Goal: Use online tool/utility: Utilize a website feature to perform a specific function

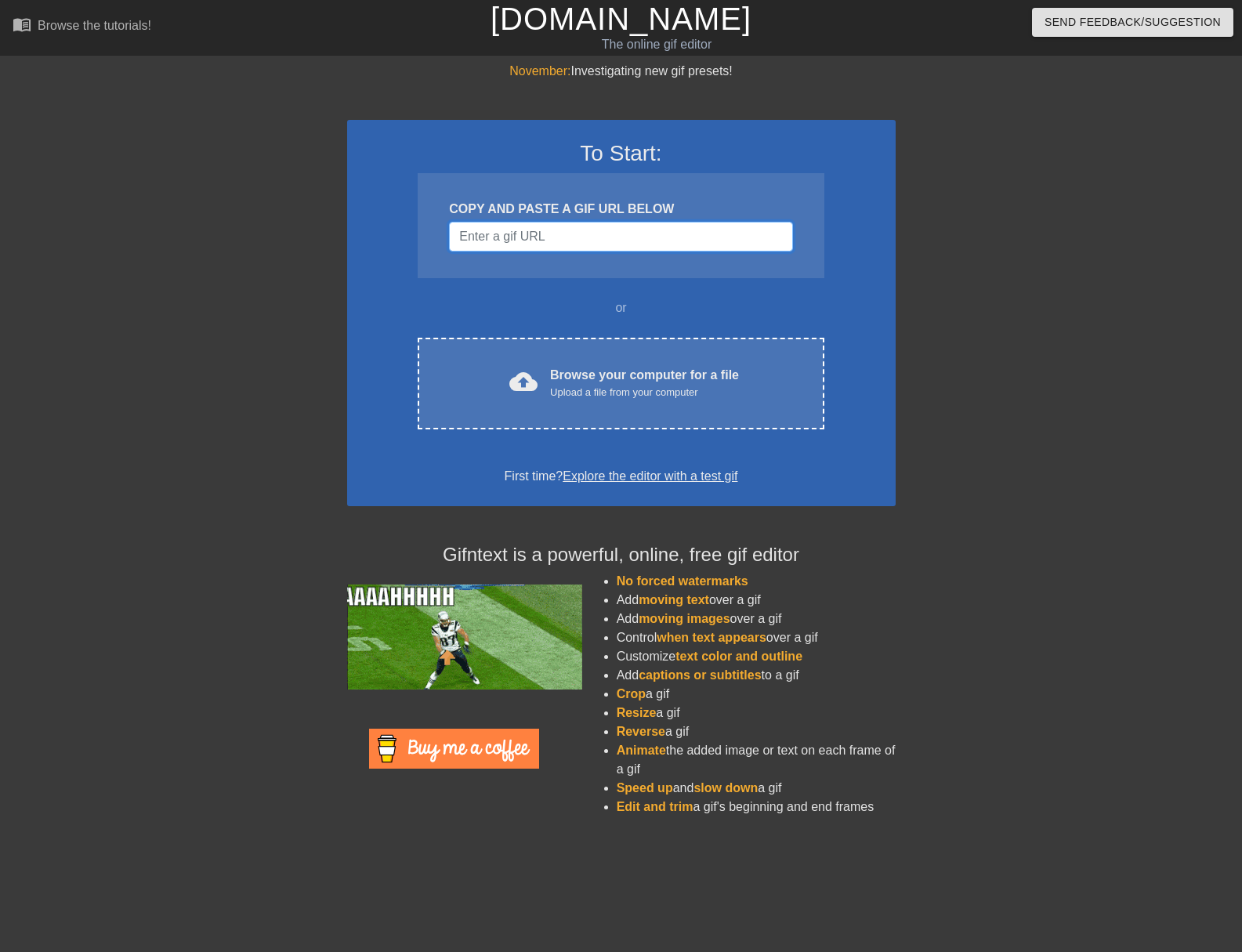
click at [568, 240] on input "Username" at bounding box center [621, 237] width 343 height 30
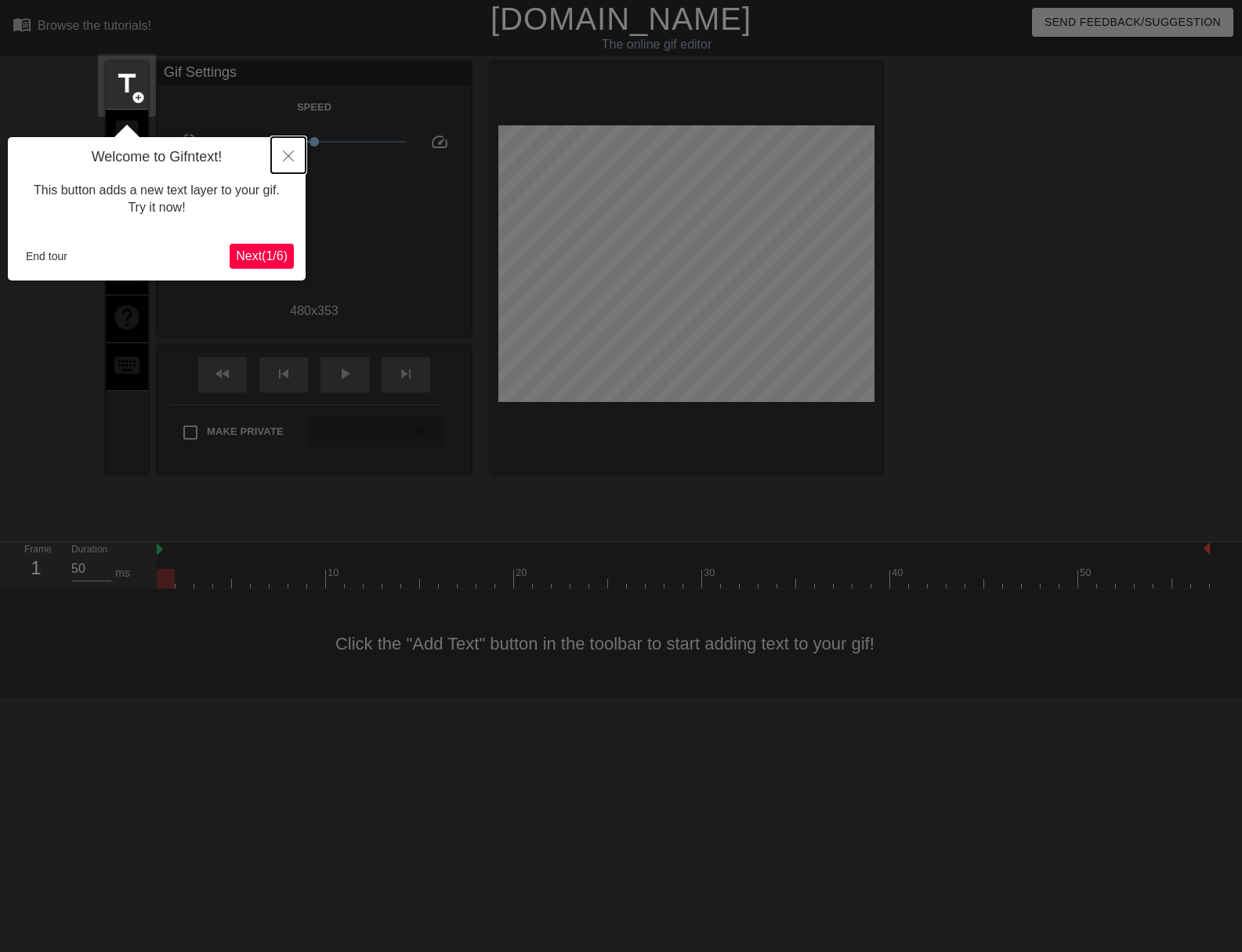
click at [286, 149] on button "Close" at bounding box center [288, 155] width 34 height 36
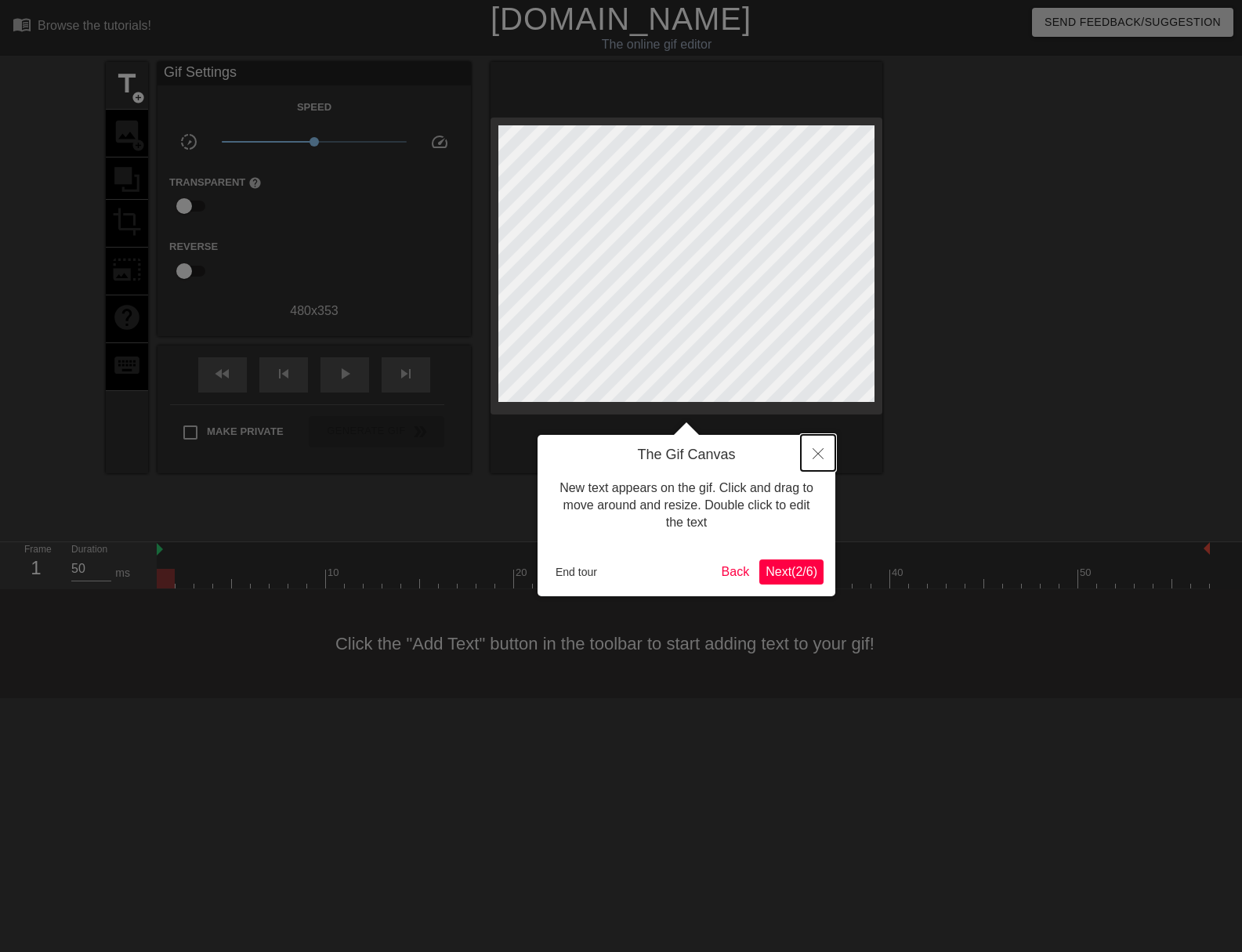
click at [820, 459] on button "Close" at bounding box center [818, 452] width 34 height 36
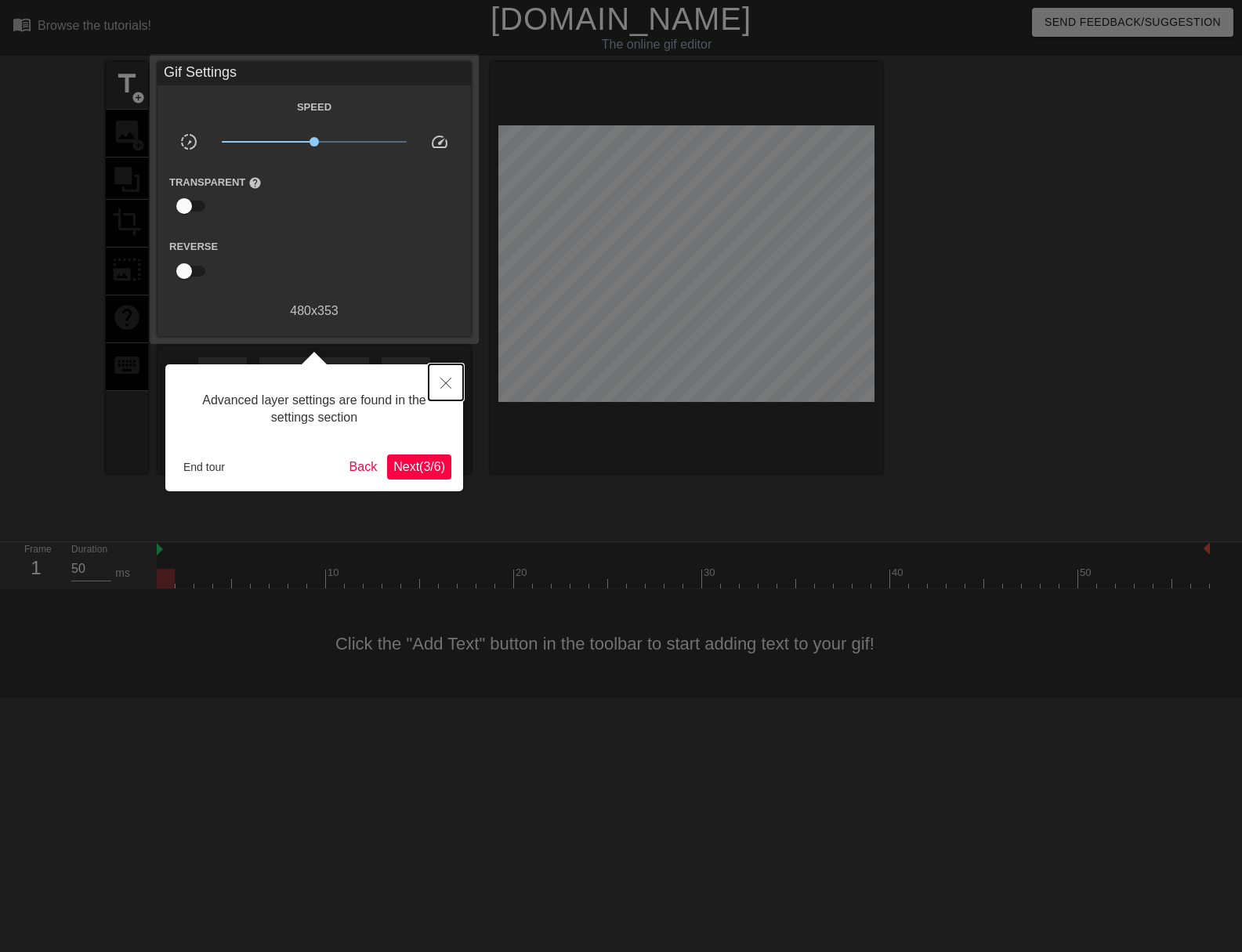
click at [443, 387] on icon "Close" at bounding box center [446, 382] width 11 height 11
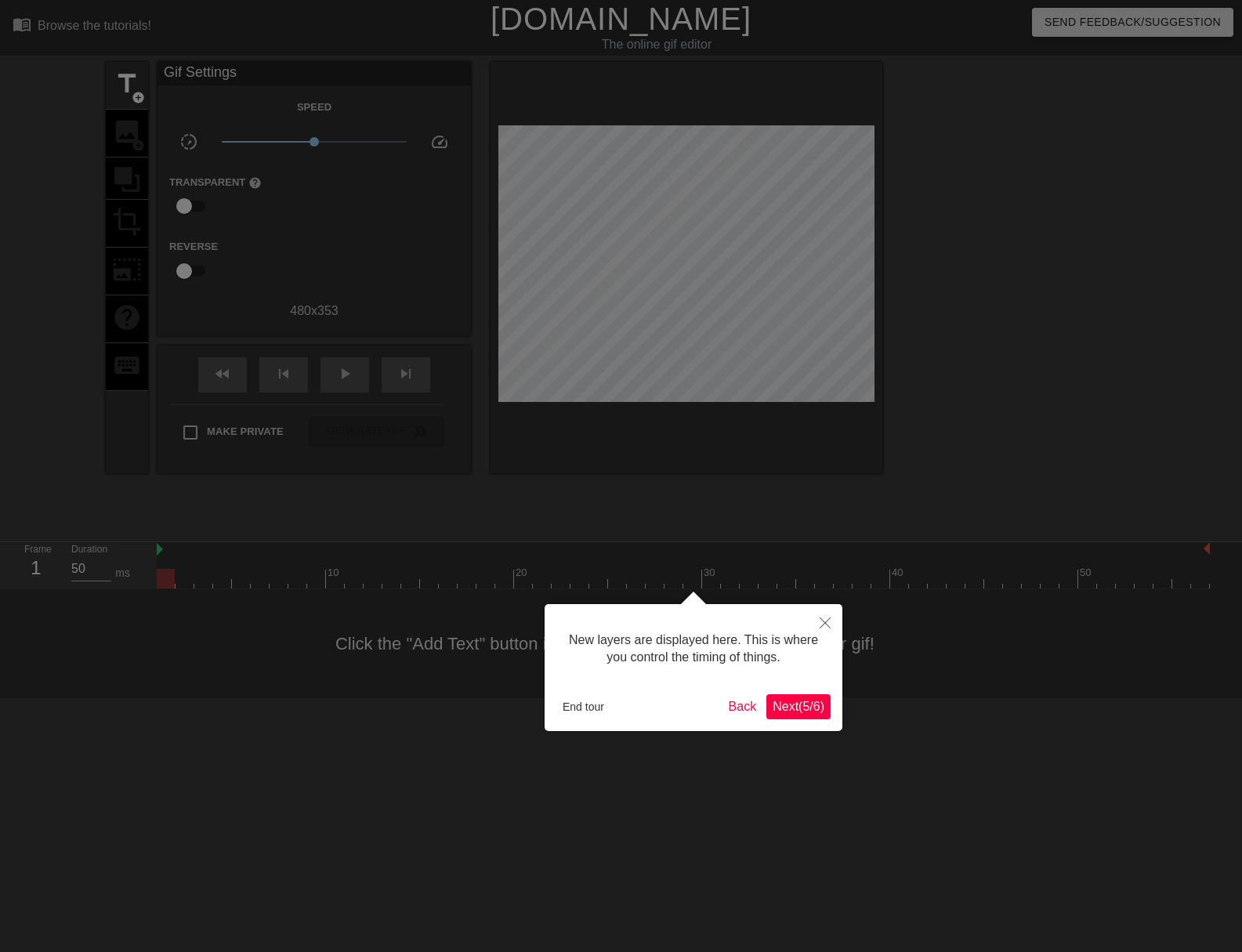
scroll to position [14, 0]
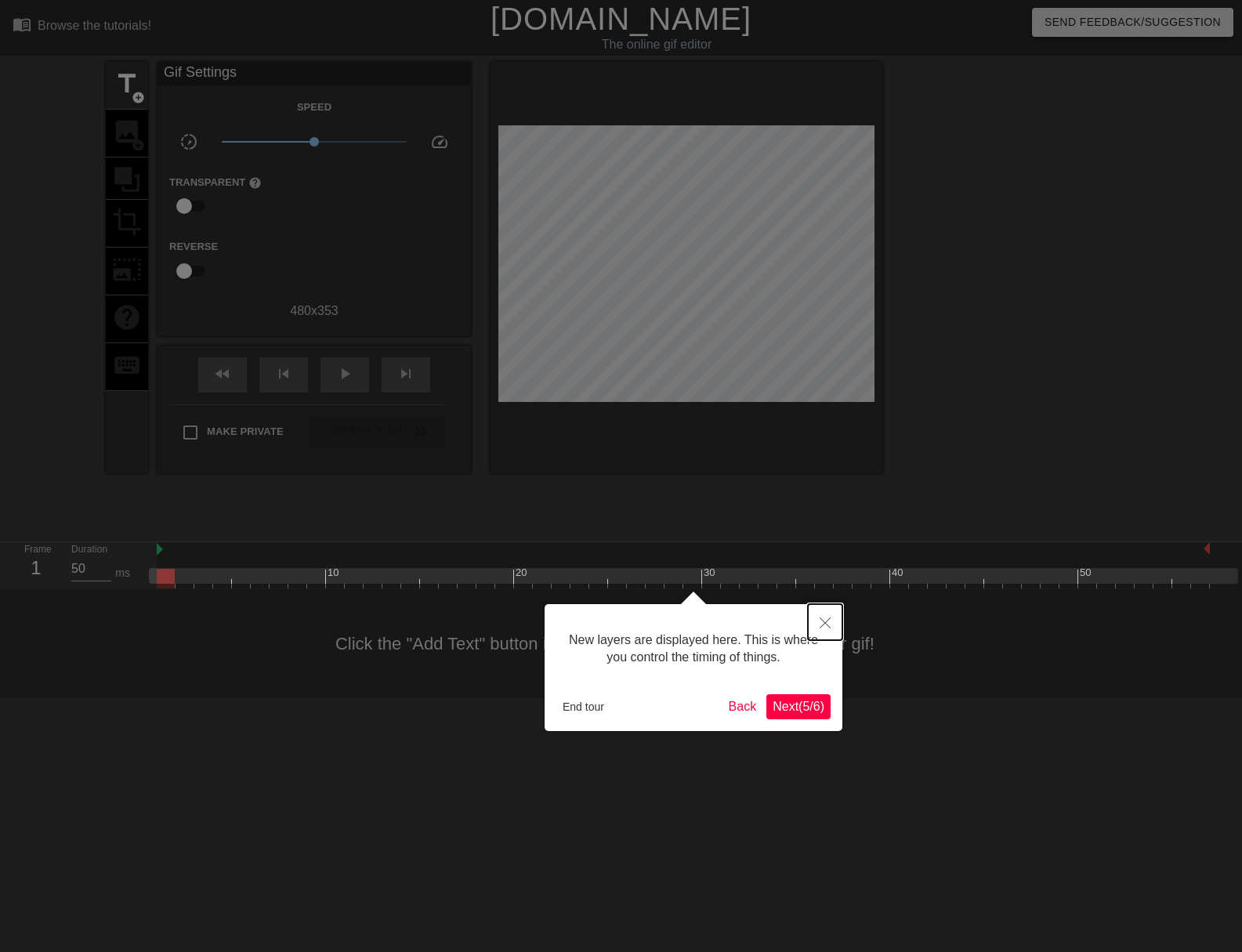
click at [830, 622] on button "Close" at bounding box center [825, 622] width 34 height 36
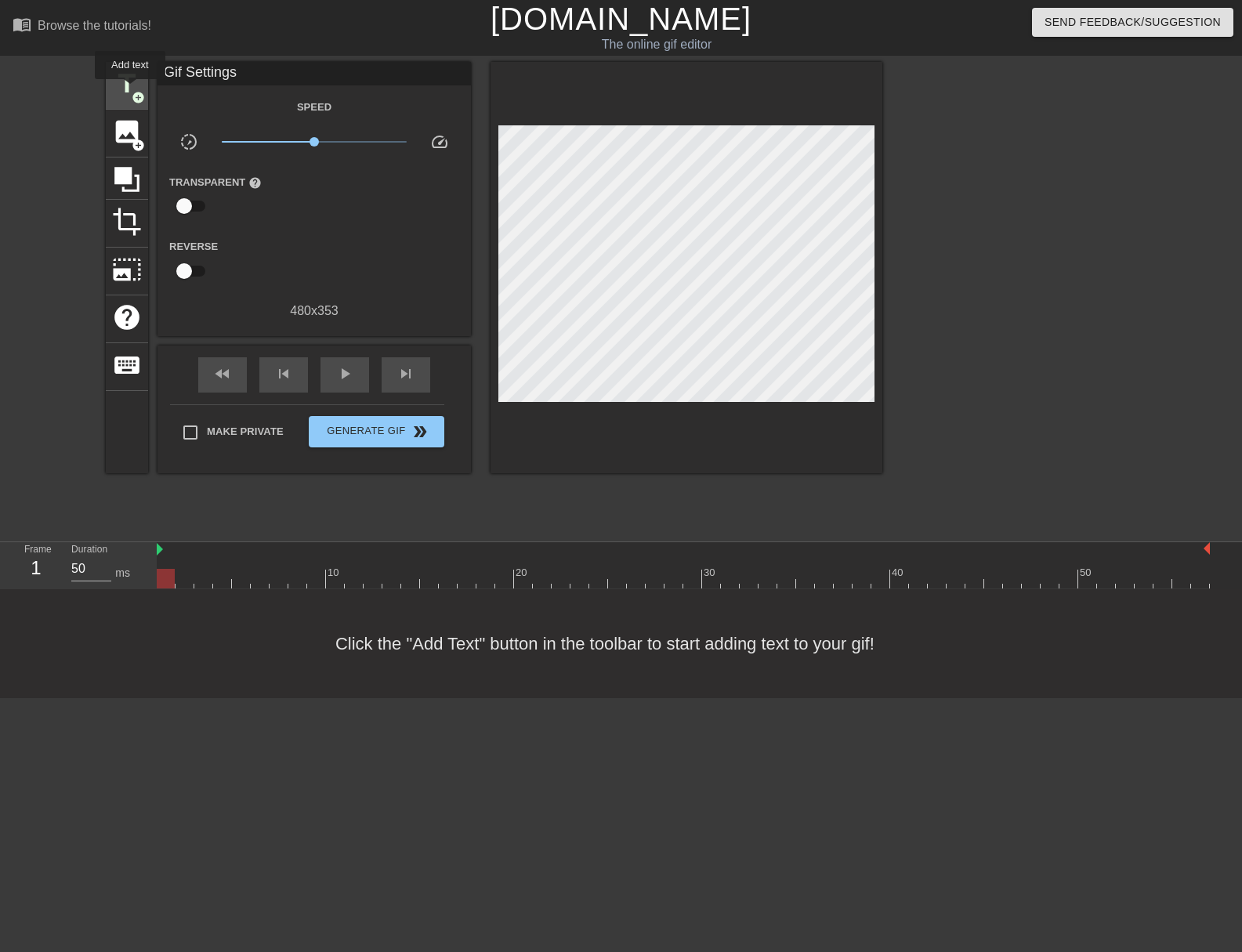
click at [134, 93] on span "add_circle" at bounding box center [139, 98] width 14 height 14
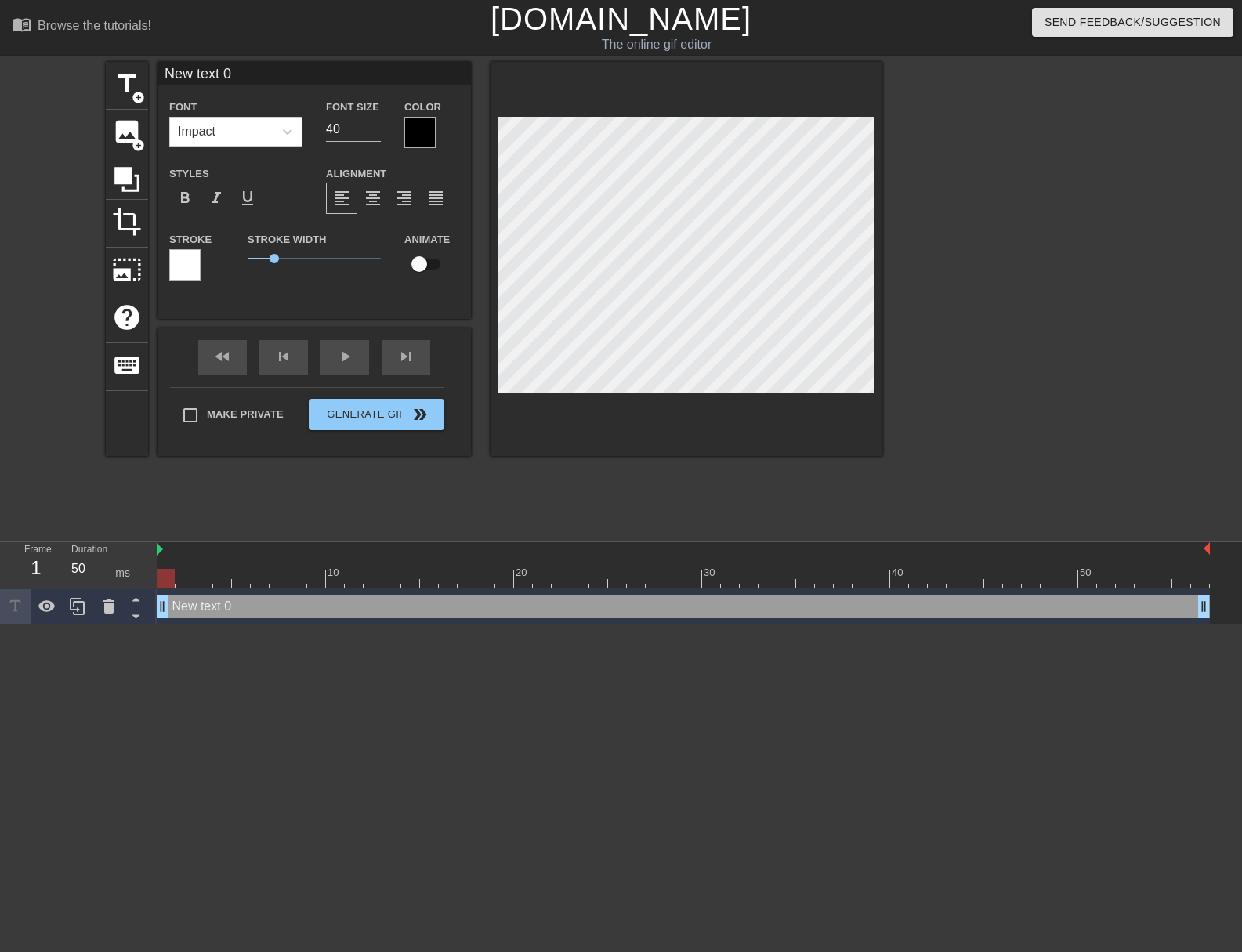
scroll to position [2, 4]
type input "M"
type textarea "M"
type input "Mo"
type textarea "Mo"
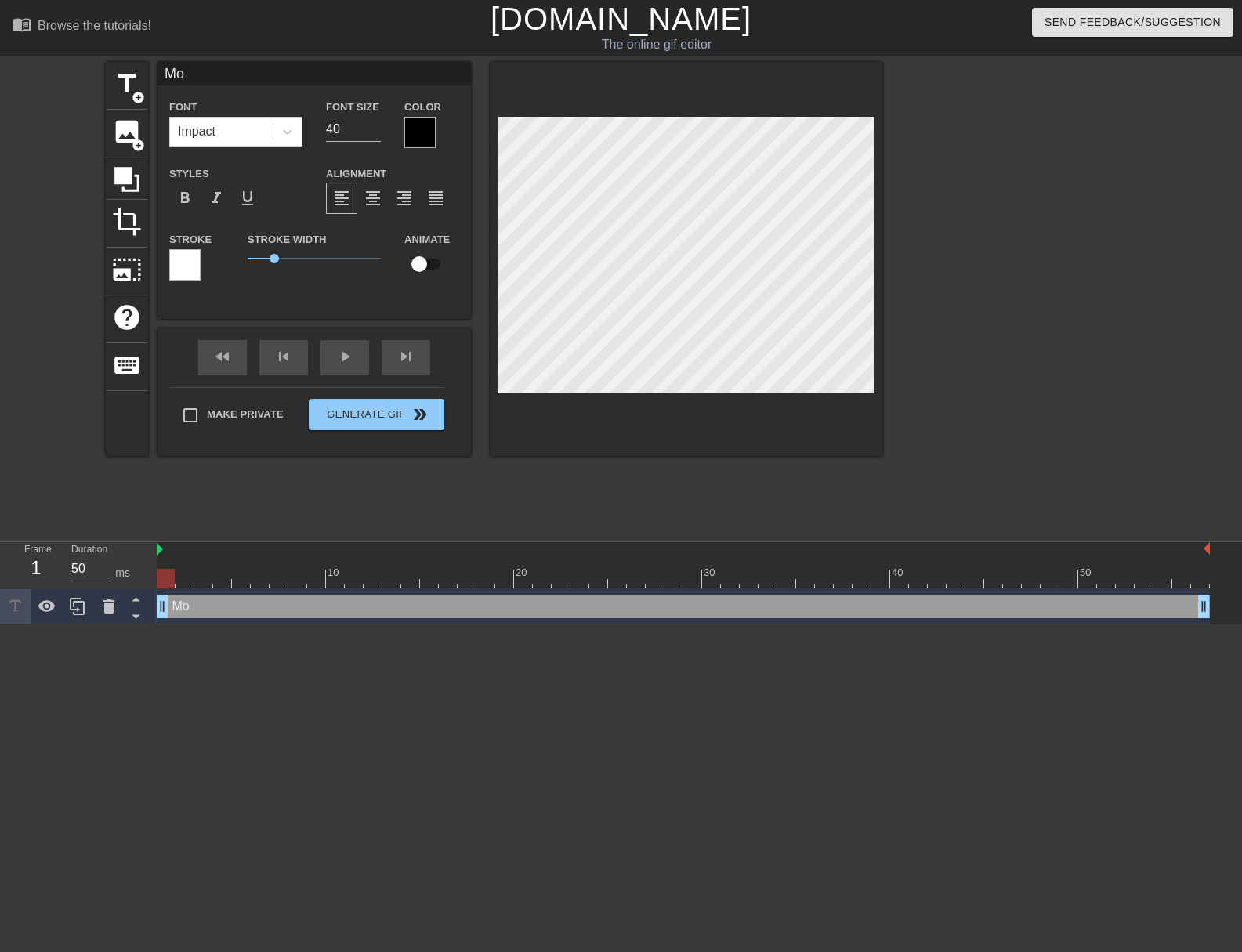
type input "Mor"
type textarea "Mor"
type input "More"
type textarea "More"
type input "More"
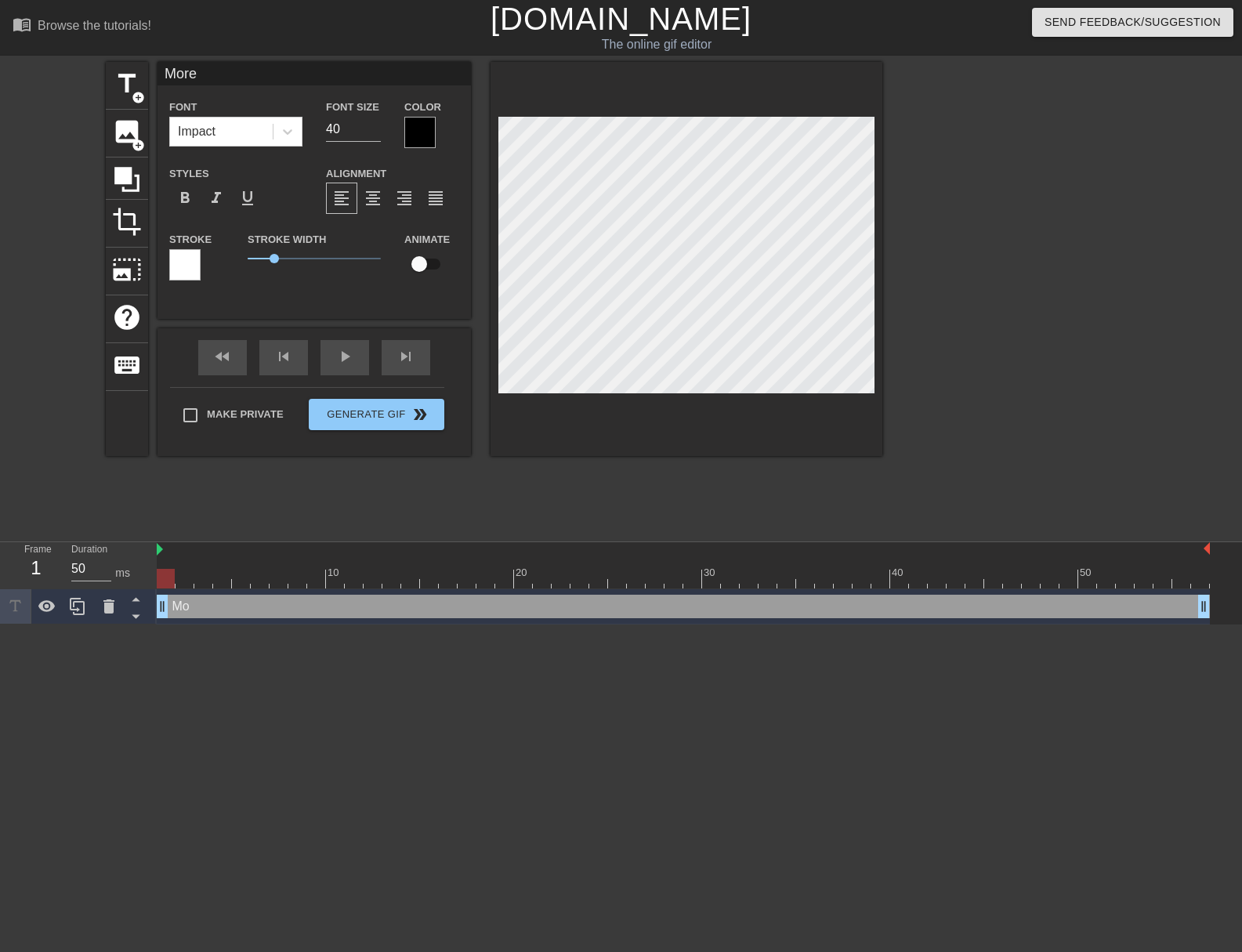
type textarea "More"
type input "More C"
type textarea "More C"
type input "More"
type textarea "More"
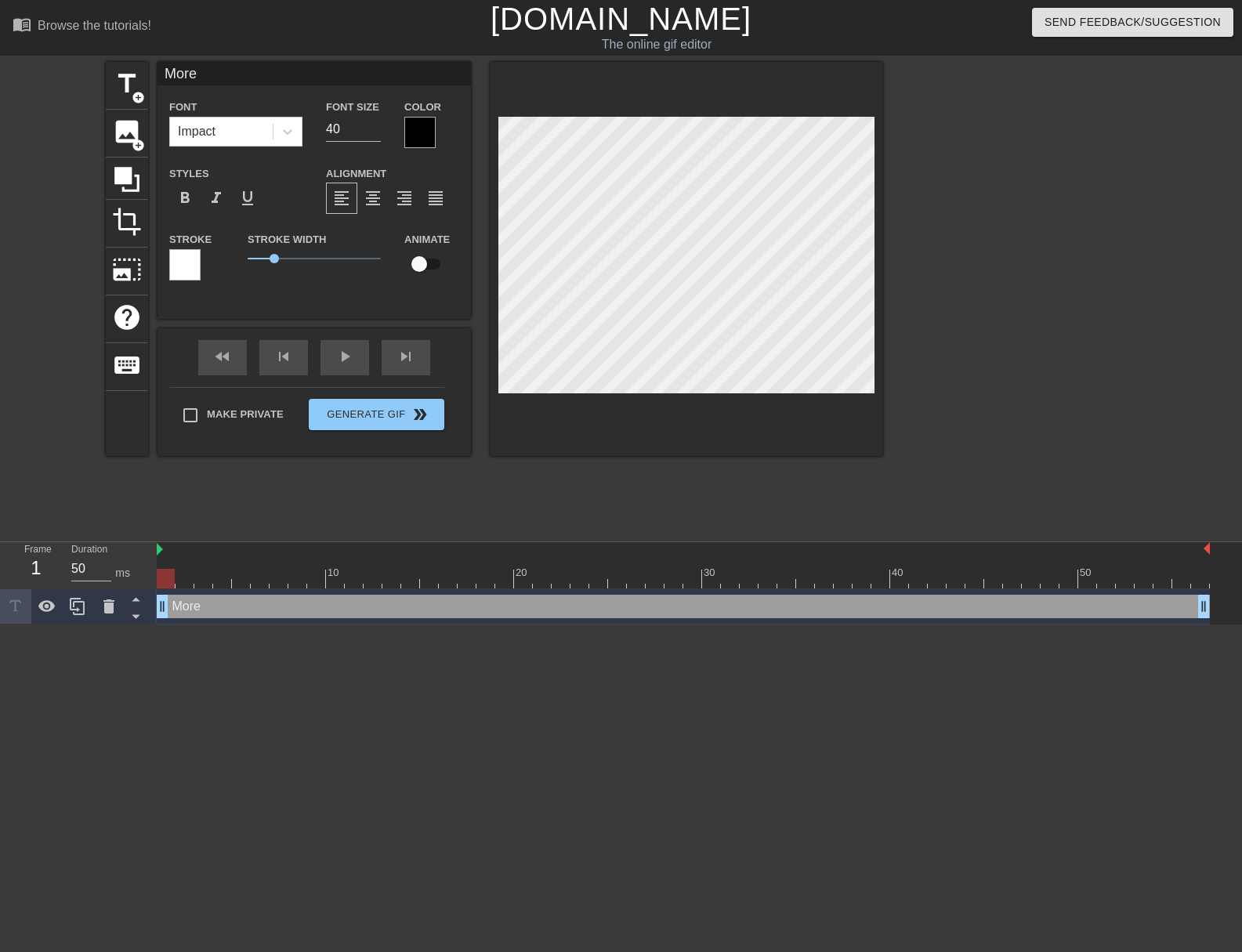
type input "More"
type textarea "More"
type input "Mor"
type textarea "Mor"
type input "Mo"
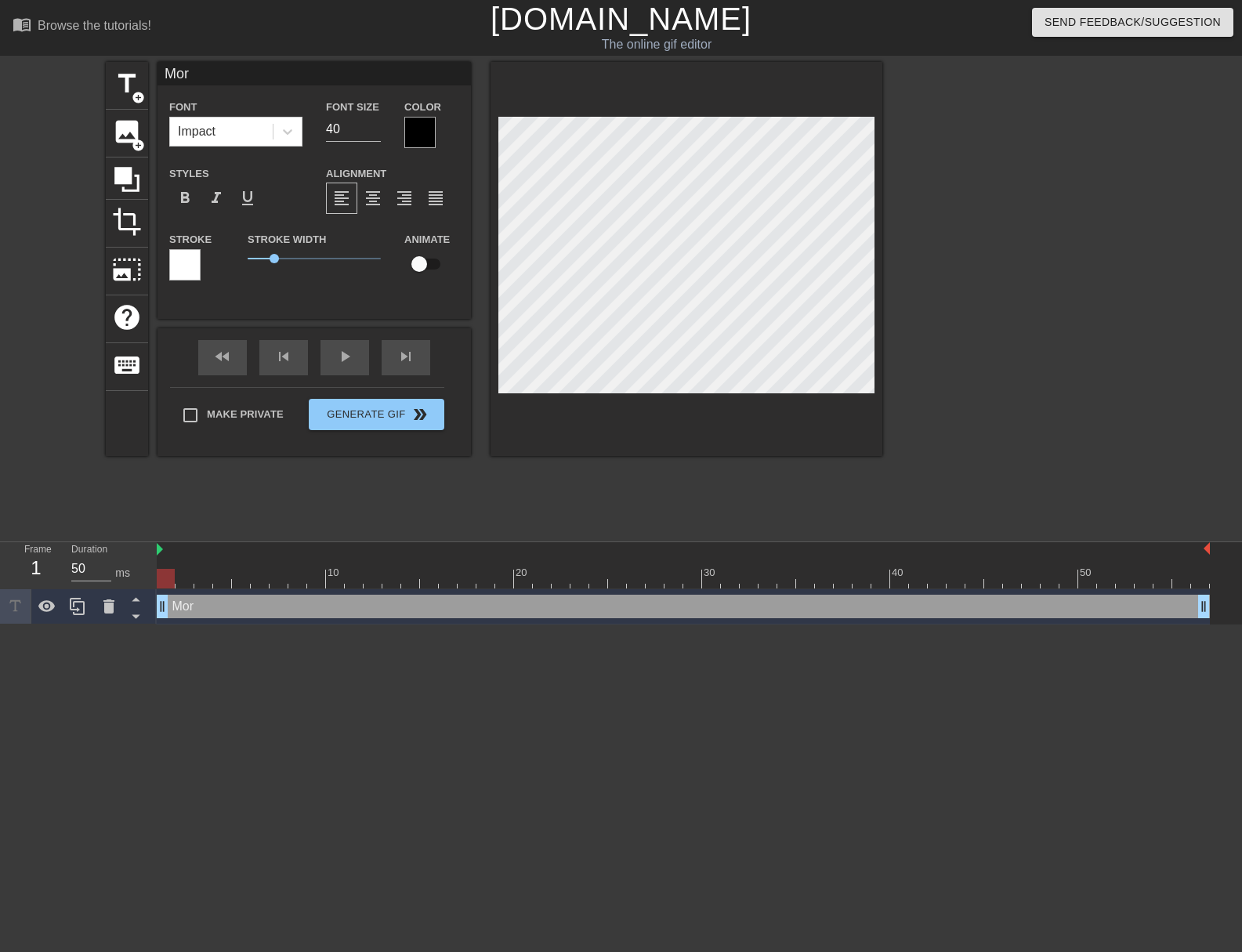
type textarea "Mo"
type input "M"
type textarea "M"
type input "O"
type textarea "O"
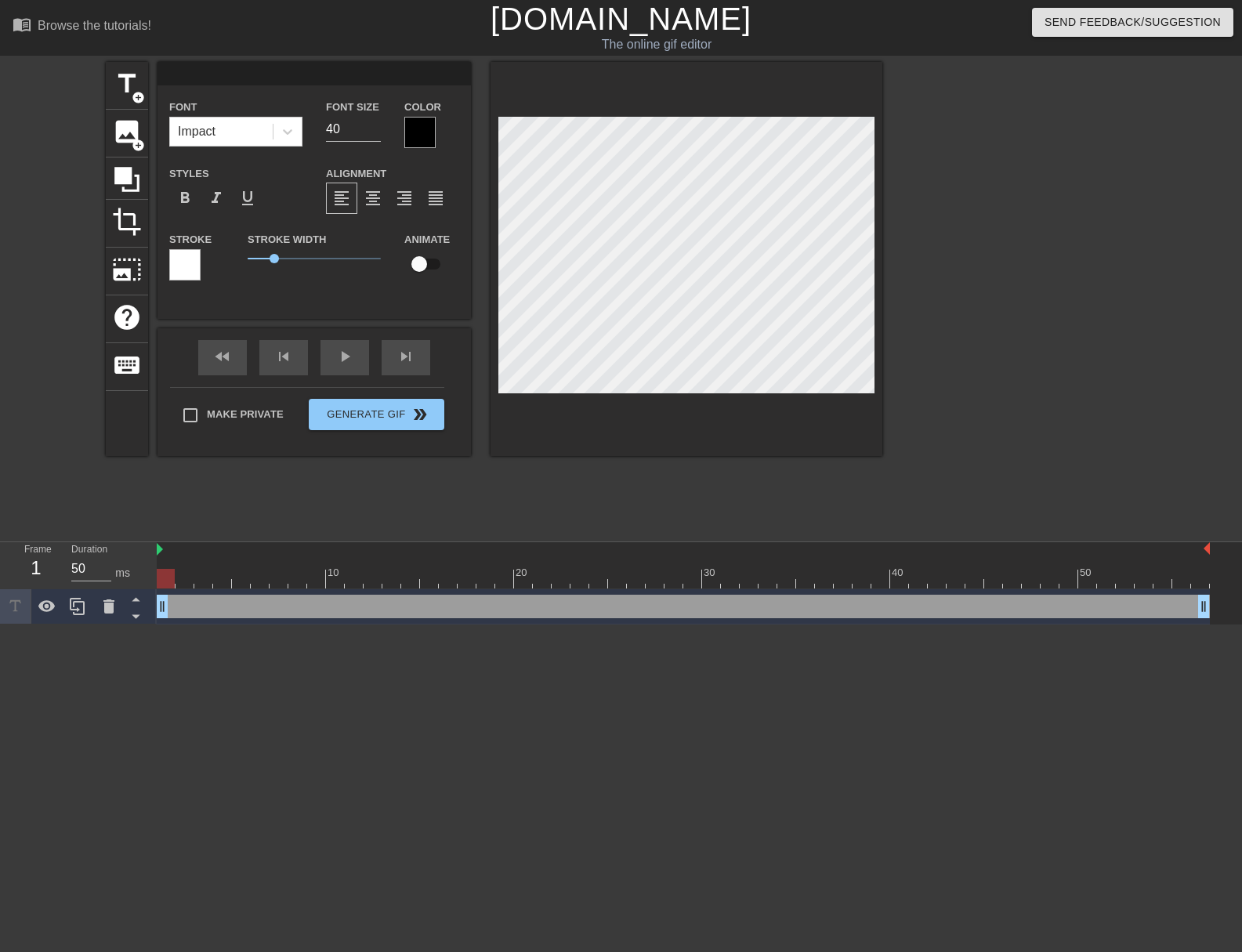
type input "M"
type textarea "M"
type input "MO"
type textarea "MO"
type input "MOR"
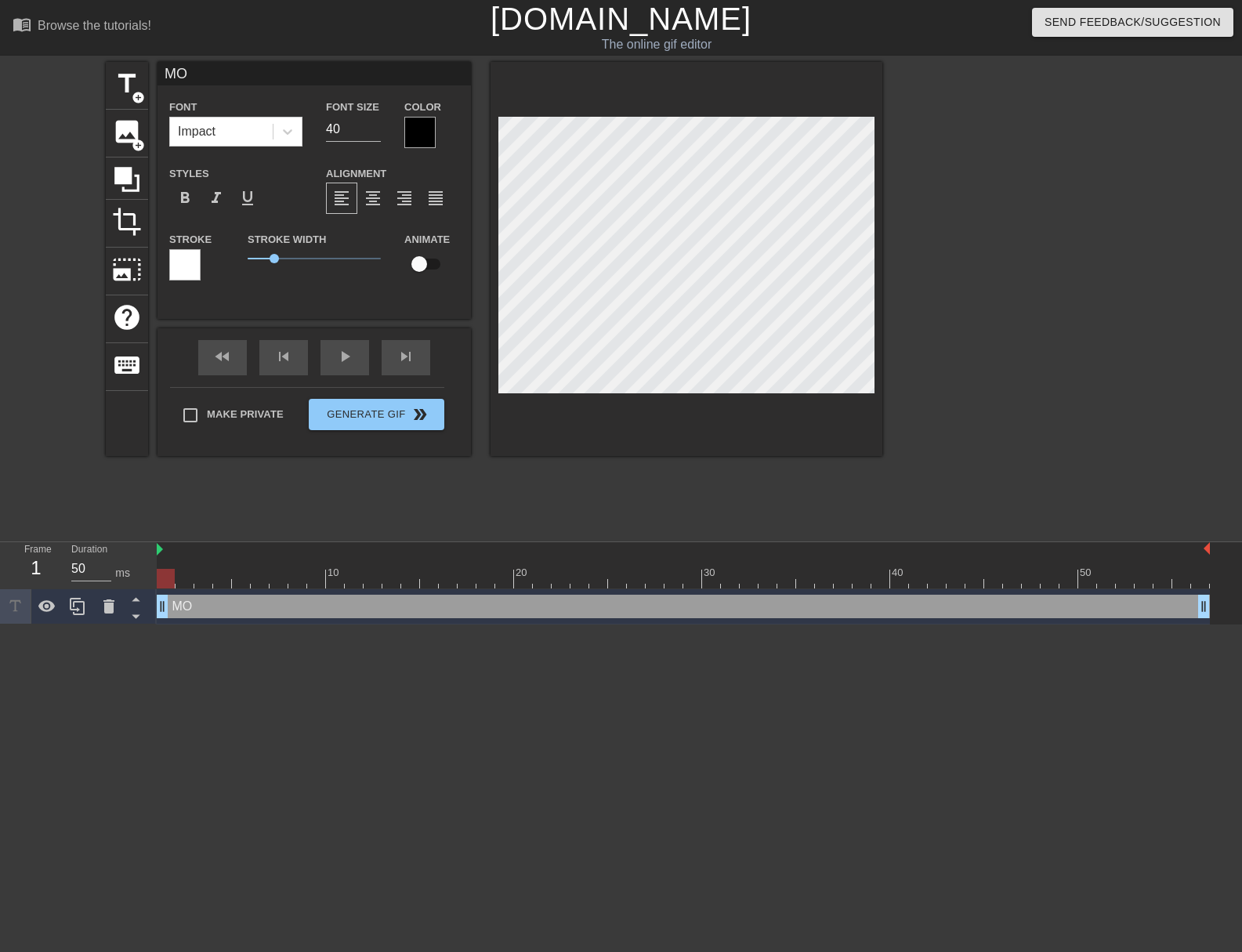
type textarea "MOR"
type input "MORE"
type textarea "MORE"
type input "MORE"
type textarea "MORE"
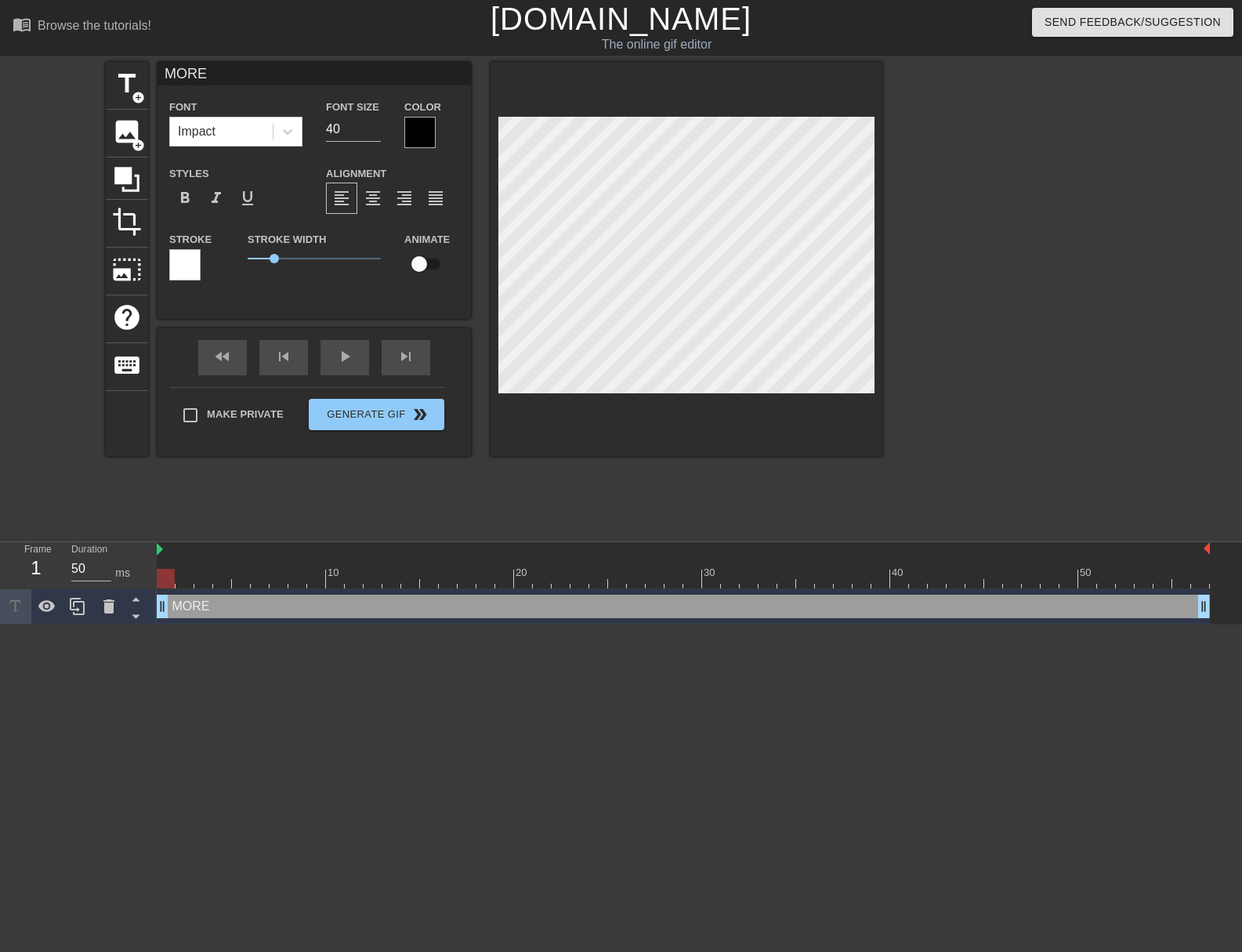
type input "MORE C"
type textarea "MORE C"
type input "MORE CT"
type textarea "MORE CT"
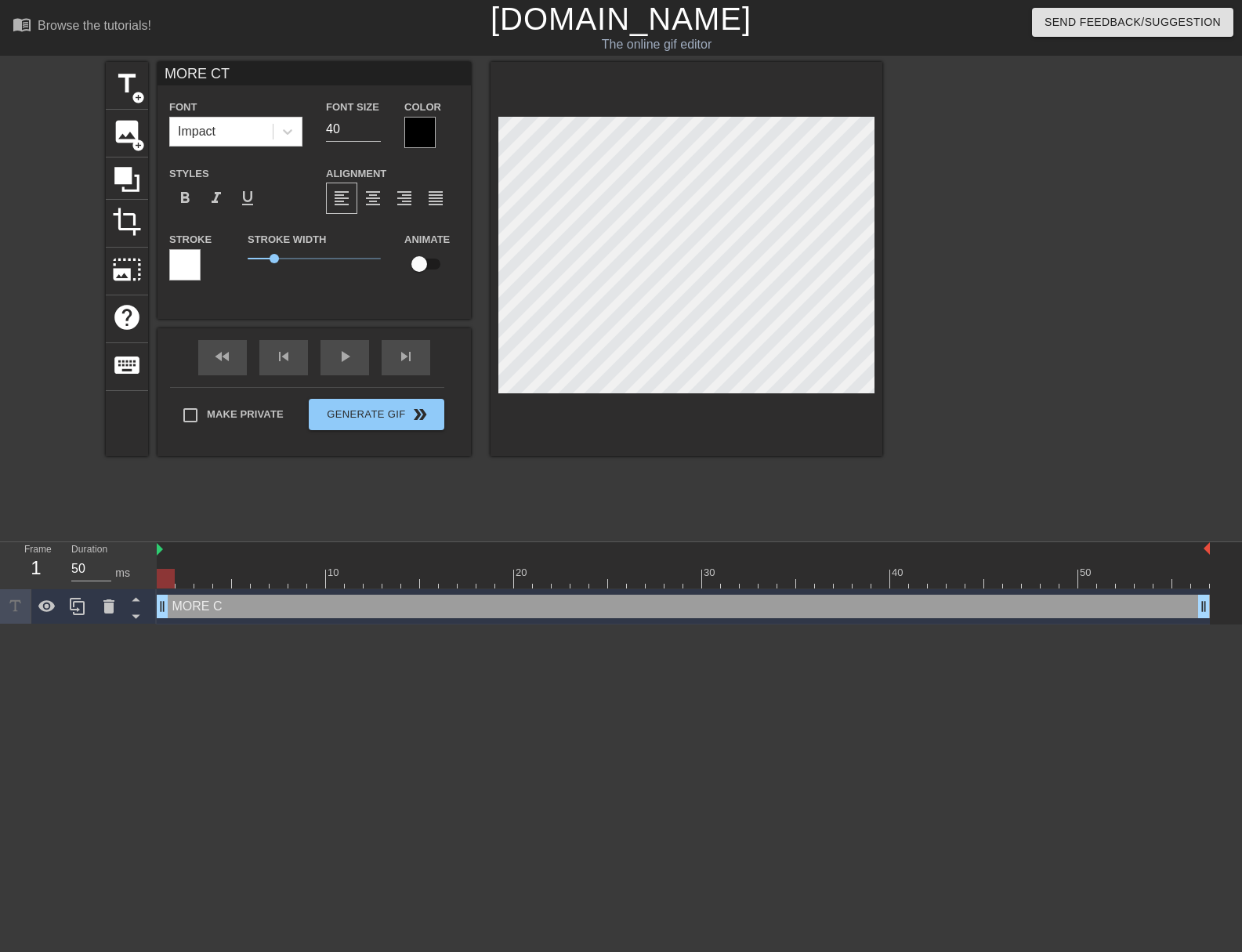
type input "MORE CTA"
type textarea "MORE CTA"
type input "MORE CTAs"
type textarea "MORE CTAs"
type input "MORE CTAs@"
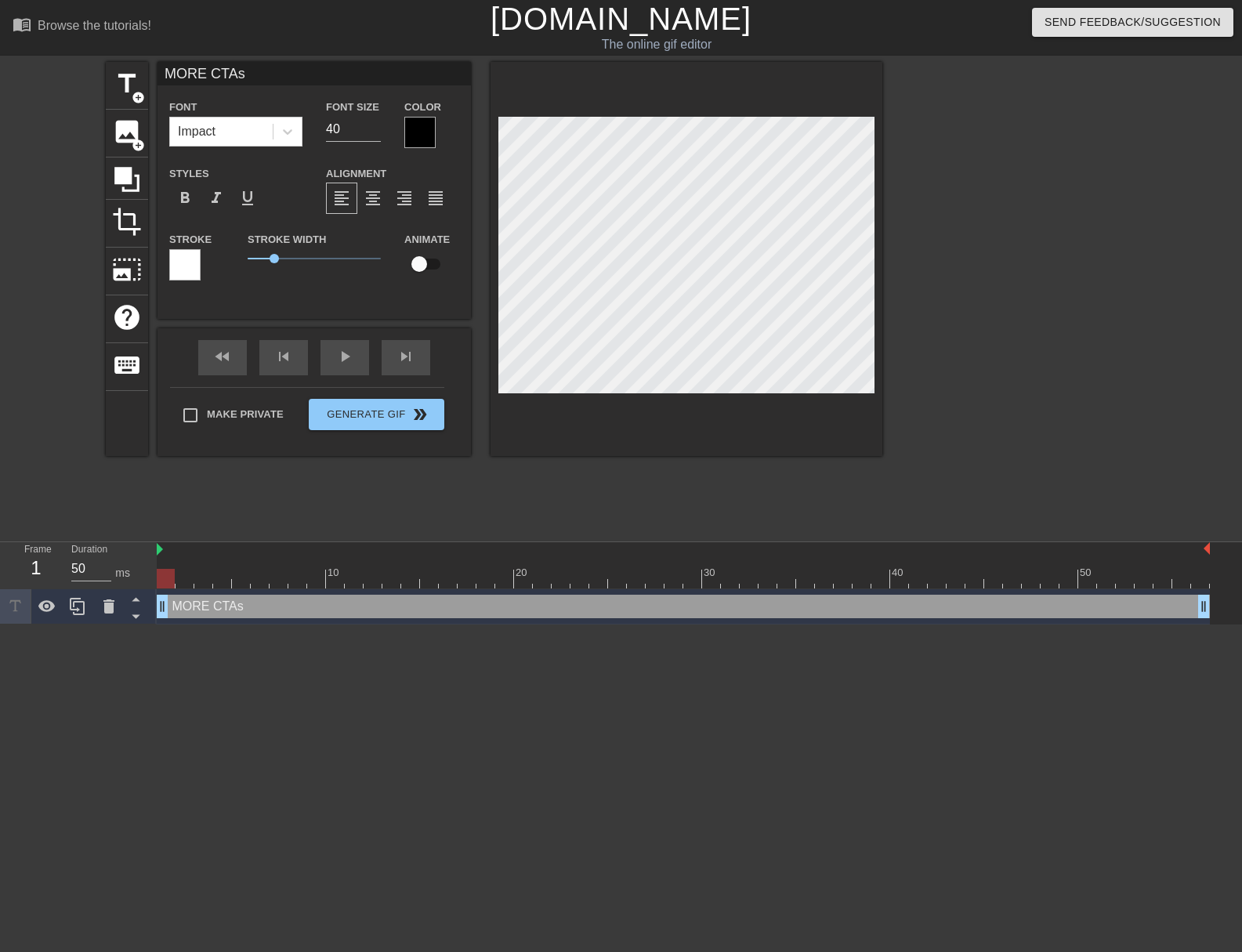
type textarea "MORE CTAs@"
type input "MORE CTAs"
type textarea "MORE CTAs"
type input "MORE CTAs!"
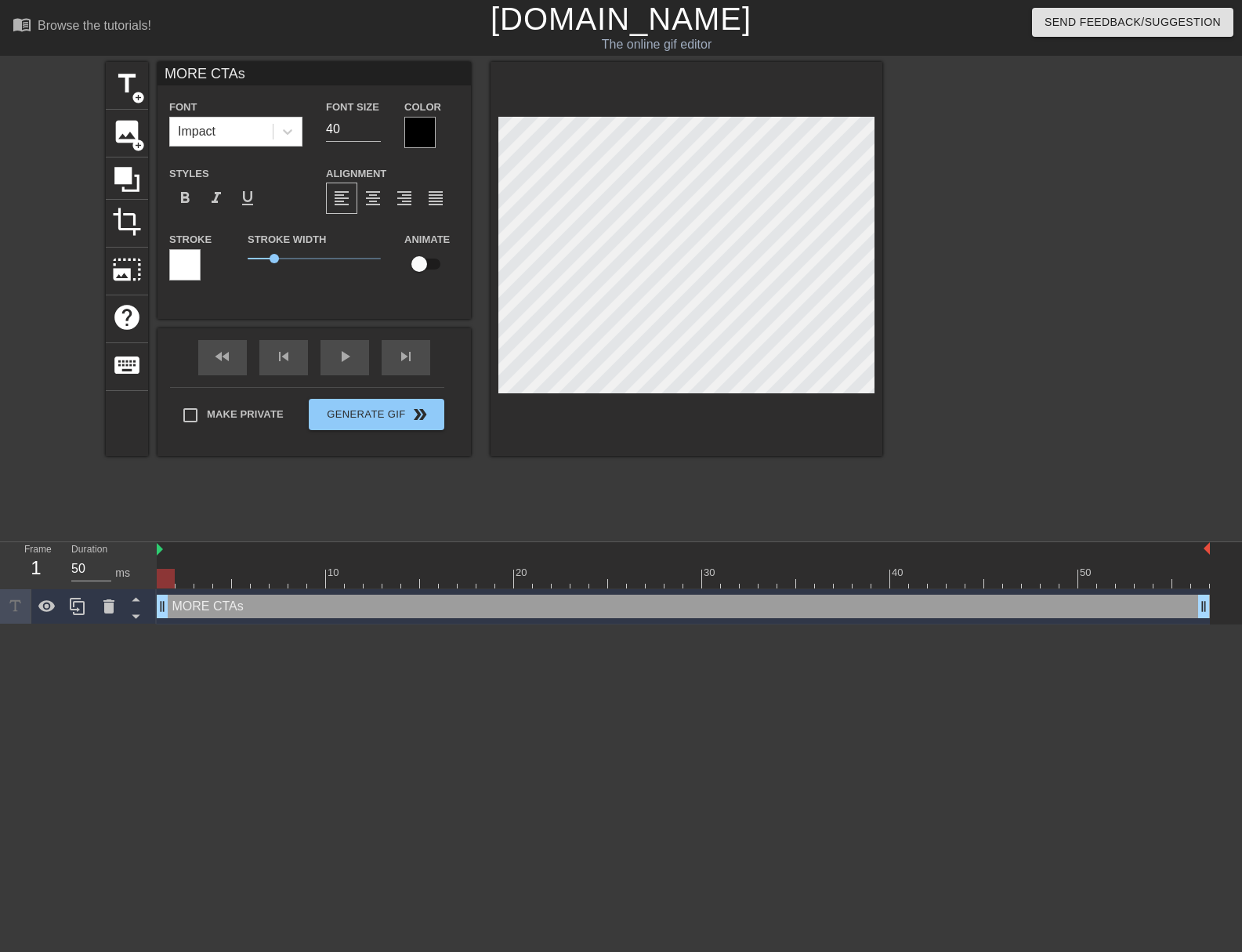
type textarea "MORE CTAs!"
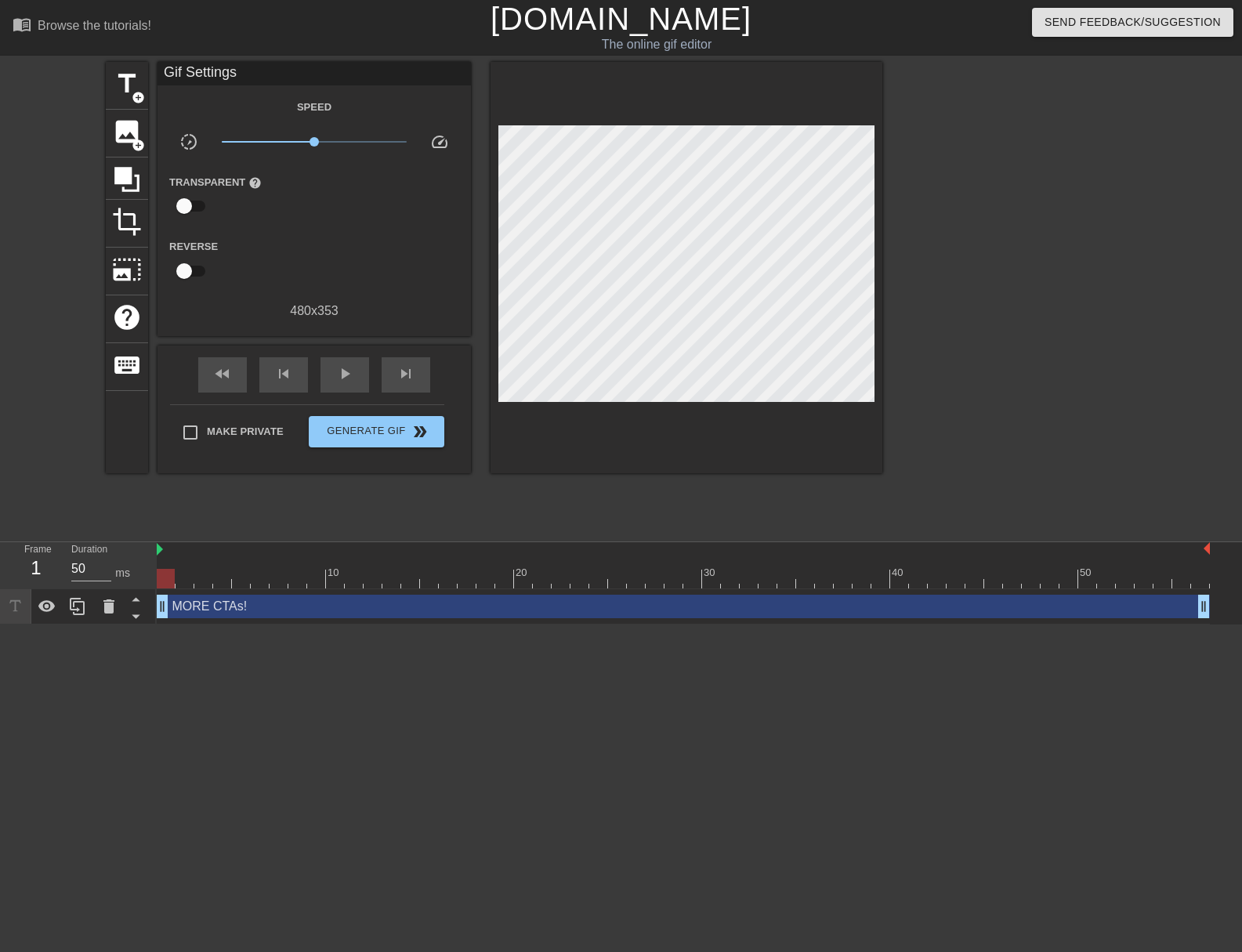
click at [964, 305] on div at bounding box center [1018, 297] width 236 height 470
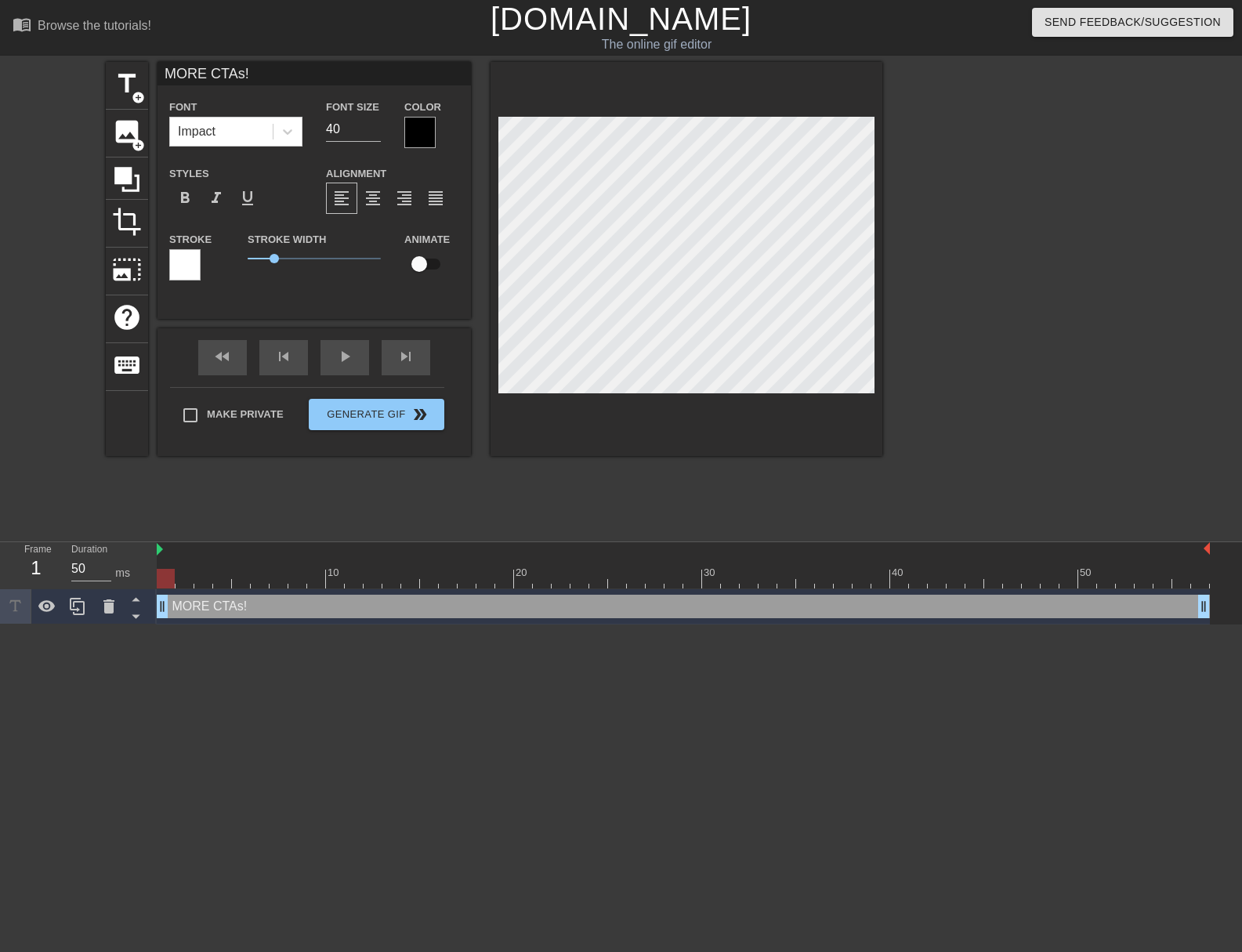
click at [997, 374] on div at bounding box center [1018, 297] width 236 height 470
click at [723, 514] on div "title add_circle image add_circle crop photo_size_select_large help keyboard MO…" at bounding box center [494, 297] width 777 height 470
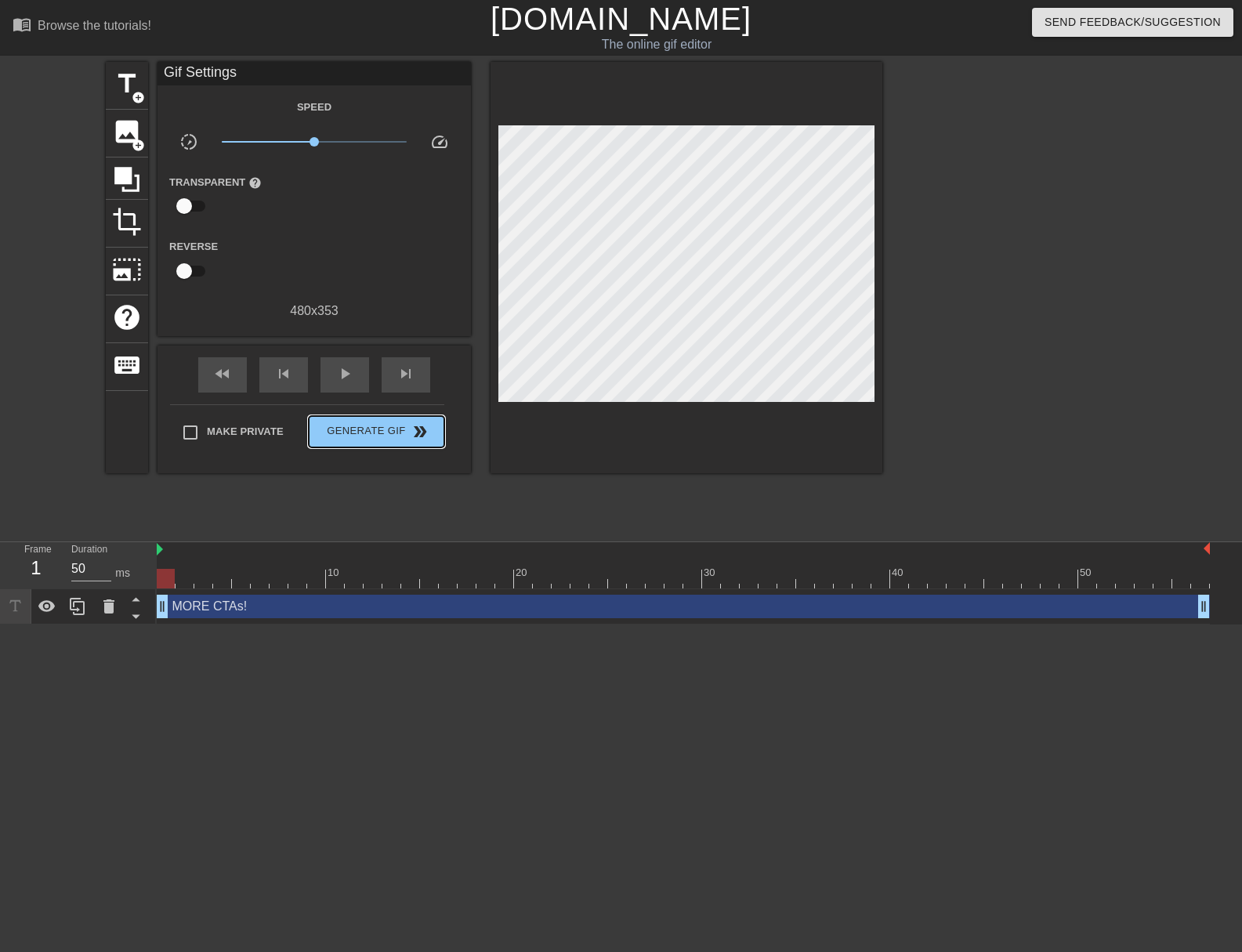
drag, startPoint x: 376, startPoint y: 438, endPoint x: 368, endPoint y: 496, distance: 58.5
click at [368, 496] on div "title add_circle image add_circle crop photo_size_select_large help keyboard Gi…" at bounding box center [494, 297] width 777 height 470
click at [353, 373] on span "play_arrow" at bounding box center [344, 374] width 19 height 19
type input "50"
click at [372, 432] on span "Generate Gif double_arrow" at bounding box center [377, 432] width 123 height 19
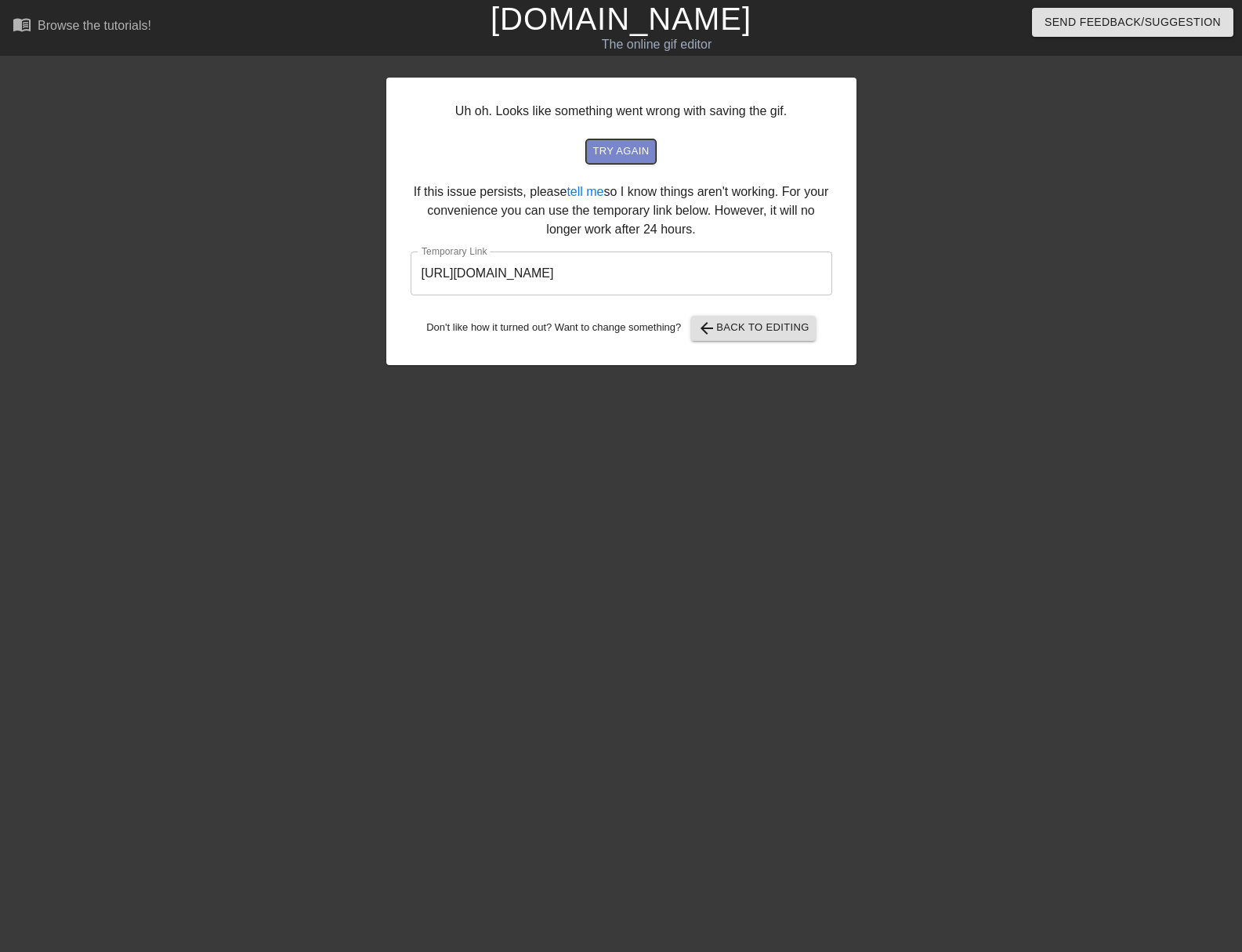
click at [638, 143] on span "try again" at bounding box center [620, 152] width 56 height 18
click at [955, 233] on div at bounding box center [993, 297] width 236 height 470
click at [653, 147] on button "try again" at bounding box center [621, 152] width 69 height 25
click at [639, 274] on input "[URL][DOMAIN_NAME]" at bounding box center [622, 273] width 422 height 44
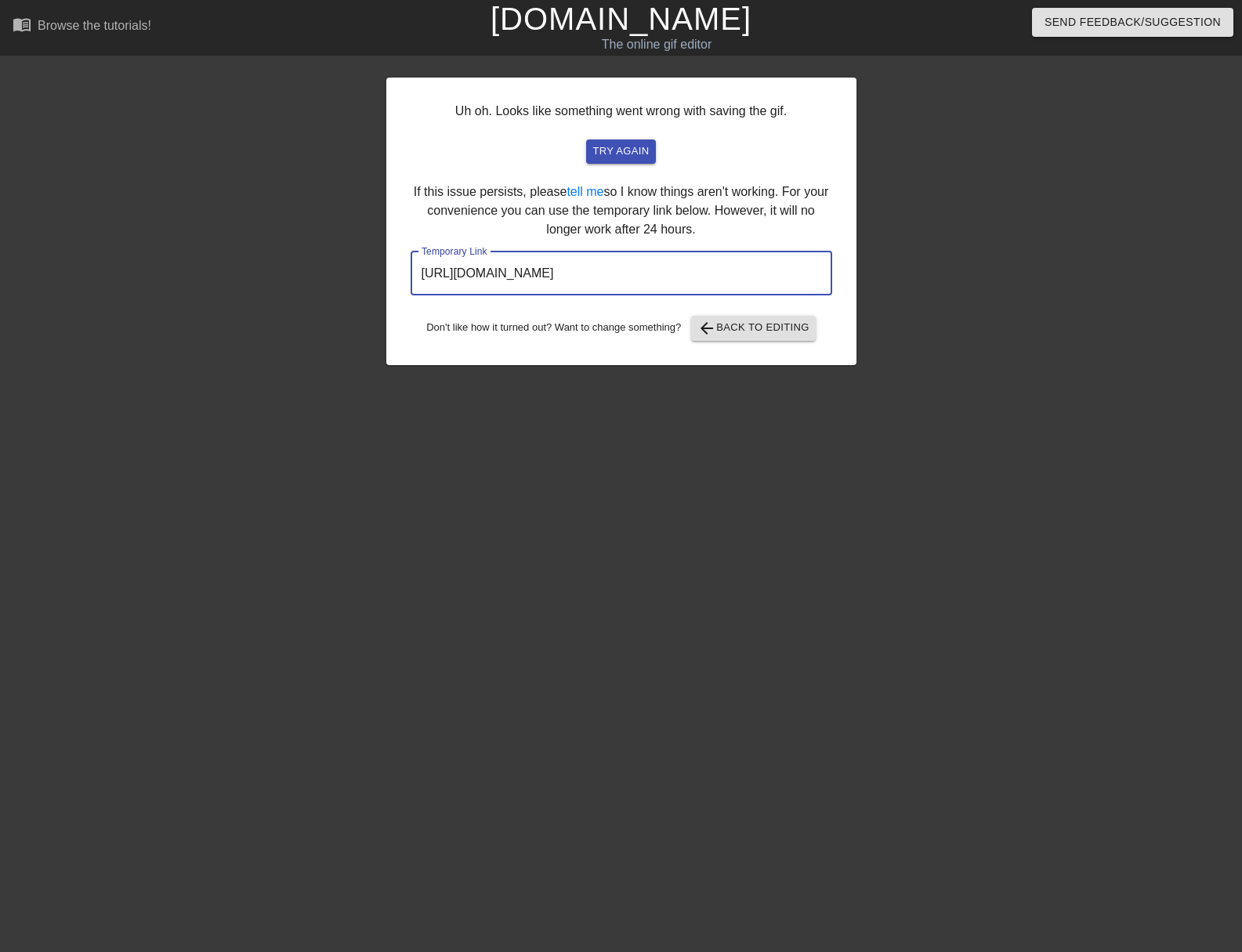
click at [639, 274] on input "[URL][DOMAIN_NAME]" at bounding box center [622, 273] width 422 height 44
